Goal: Information Seeking & Learning: Find contact information

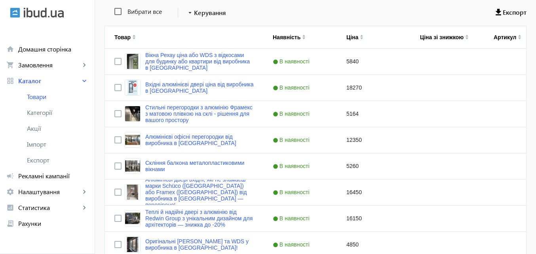
scroll to position [158, 0]
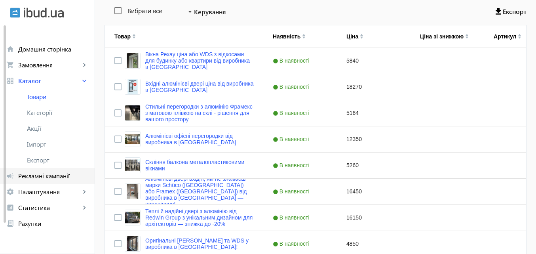
click at [64, 173] on span "Рекламні кампанії" at bounding box center [53, 176] width 70 height 8
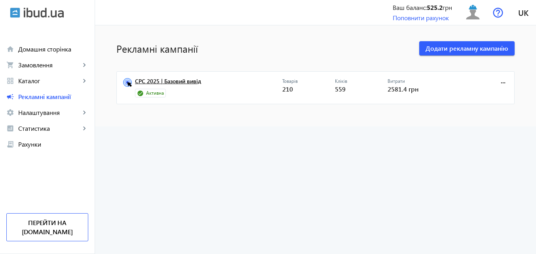
click at [169, 81] on link "CPC 2025 | Базовий вивід" at bounding box center [208, 83] width 147 height 11
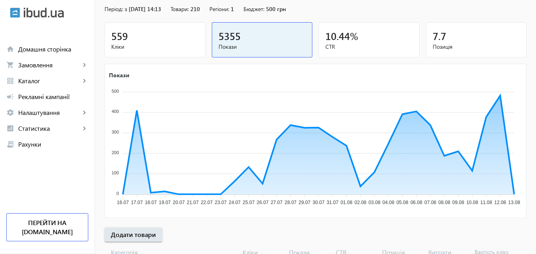
scroll to position [79, 0]
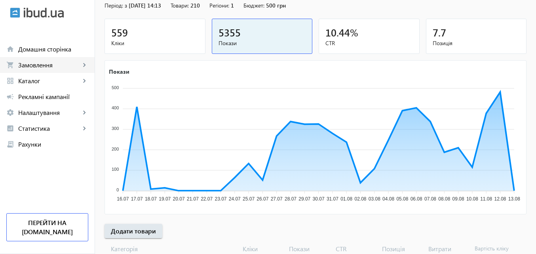
click at [45, 64] on span "Замовлення" at bounding box center [49, 65] width 62 height 8
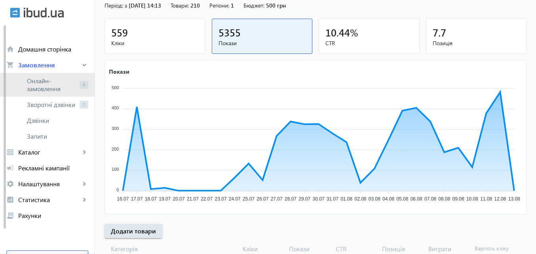
click at [43, 82] on span "Онлайн-замовлення" at bounding box center [51, 85] width 49 height 16
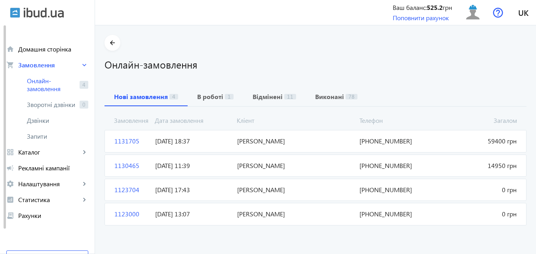
click at [266, 141] on span "[PERSON_NAME]" at bounding box center [295, 140] width 123 height 9
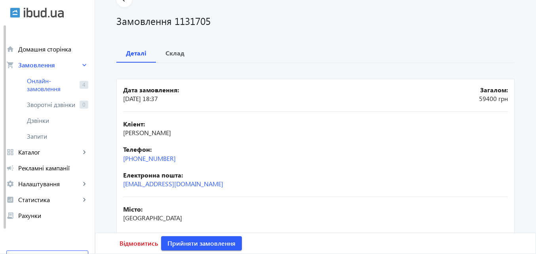
scroll to position [10, 0]
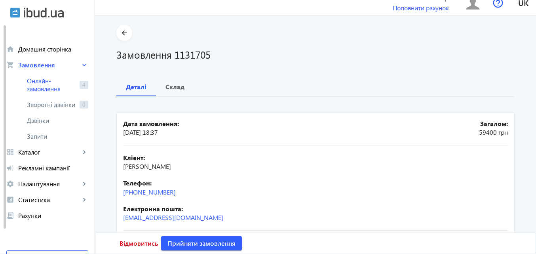
drag, startPoint x: 194, startPoint y: 167, endPoint x: 121, endPoint y: 167, distance: 73.6
click at [123, 167] on div "Кліент: [PERSON_NAME]" at bounding box center [315, 162] width 384 height 18
copy span "[PERSON_NAME]"
drag, startPoint x: 179, startPoint y: 190, endPoint x: 113, endPoint y: 199, distance: 66.2
click at [113, 198] on div "arrow_back Замовлення 1131705 Деталі Склад Дата замовлення: [DATE] 18:37 Загало…" at bounding box center [315, 205] width 417 height 360
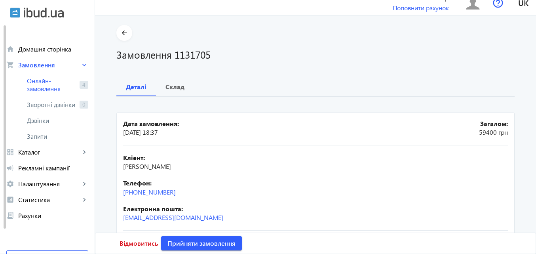
copy link "[PHONE_NUMBER]"
drag, startPoint x: 193, startPoint y: 167, endPoint x: 122, endPoint y: 170, distance: 70.9
click at [123, 170] on div "Кліент: [PERSON_NAME]" at bounding box center [315, 162] width 384 height 18
copy span "[PERSON_NAME]"
